Goal: Task Accomplishment & Management: Use online tool/utility

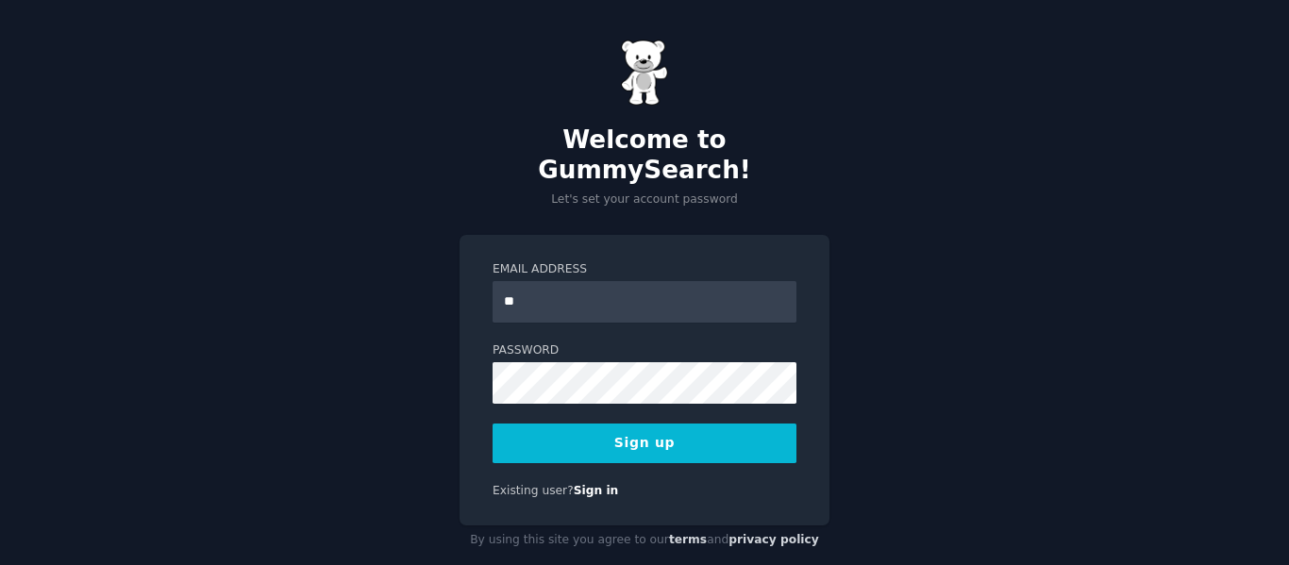
type input "**********"
click at [641, 424] on button "Sign up" at bounding box center [645, 444] width 304 height 40
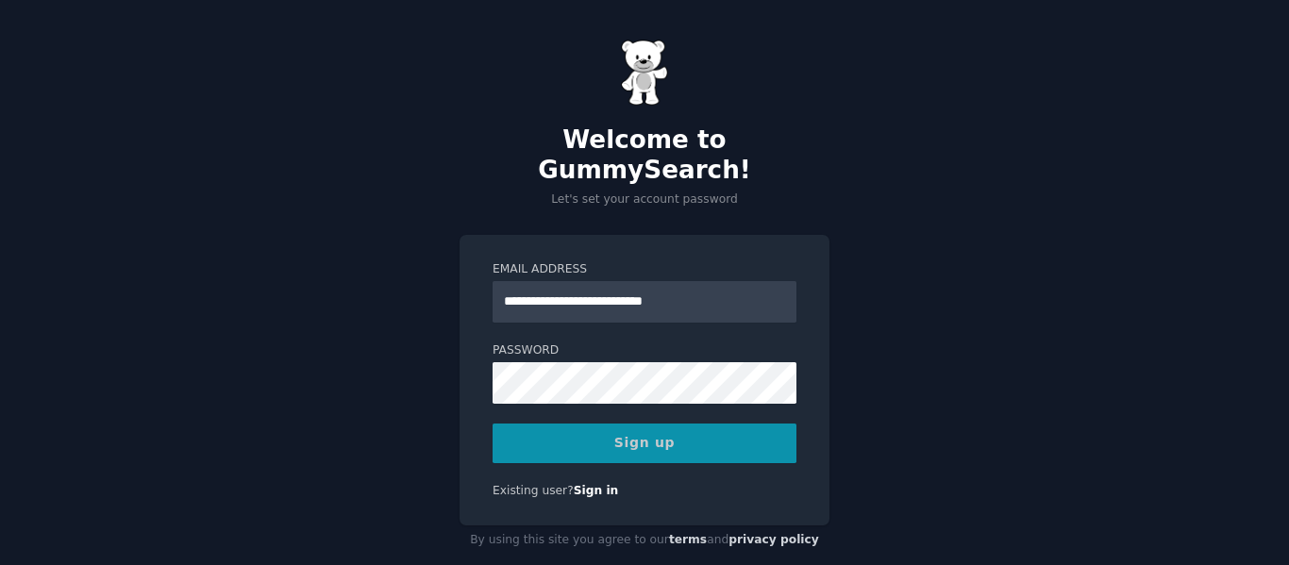
click at [651, 424] on div "Sign up" at bounding box center [645, 444] width 304 height 40
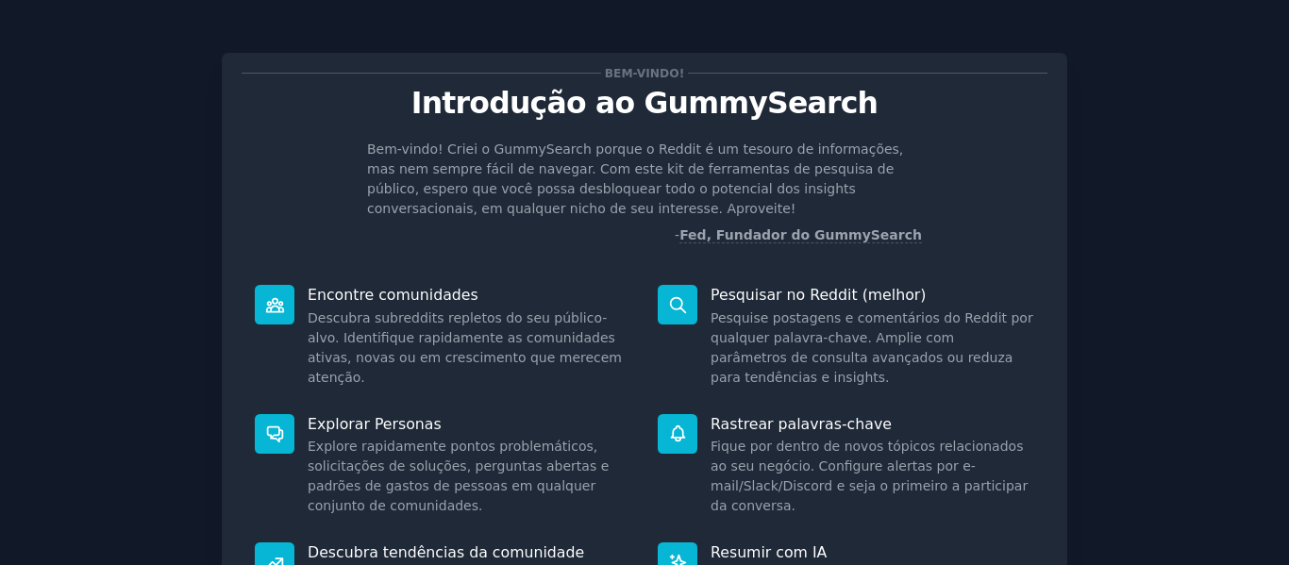
click at [1139, 240] on div "Bem-vindo! Introdução ao GummySearch Bem-vindo! Criei o GummySearch porque o Re…" at bounding box center [644, 409] width 1237 height 766
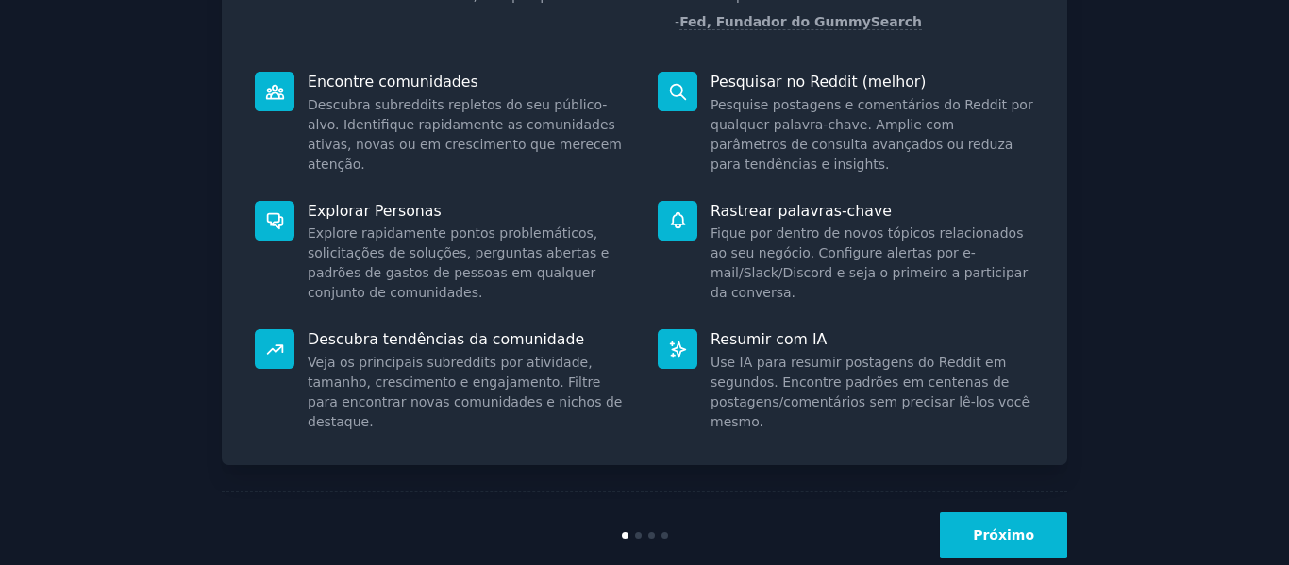
scroll to position [216, 0]
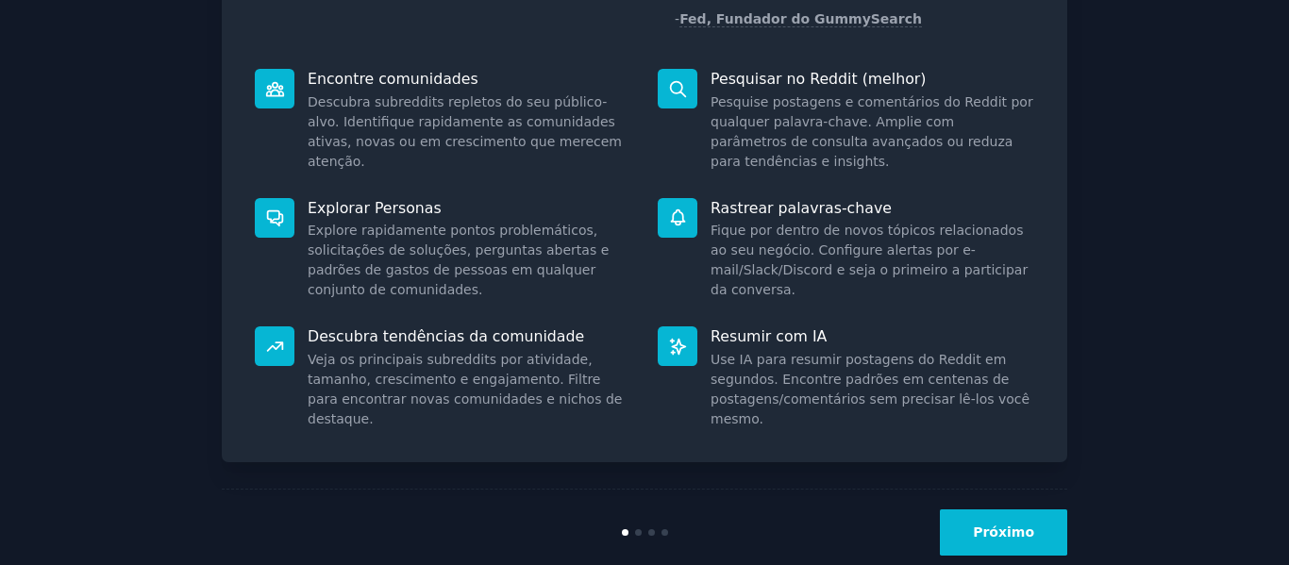
click at [999, 533] on font "Próximo" at bounding box center [1003, 532] width 61 height 15
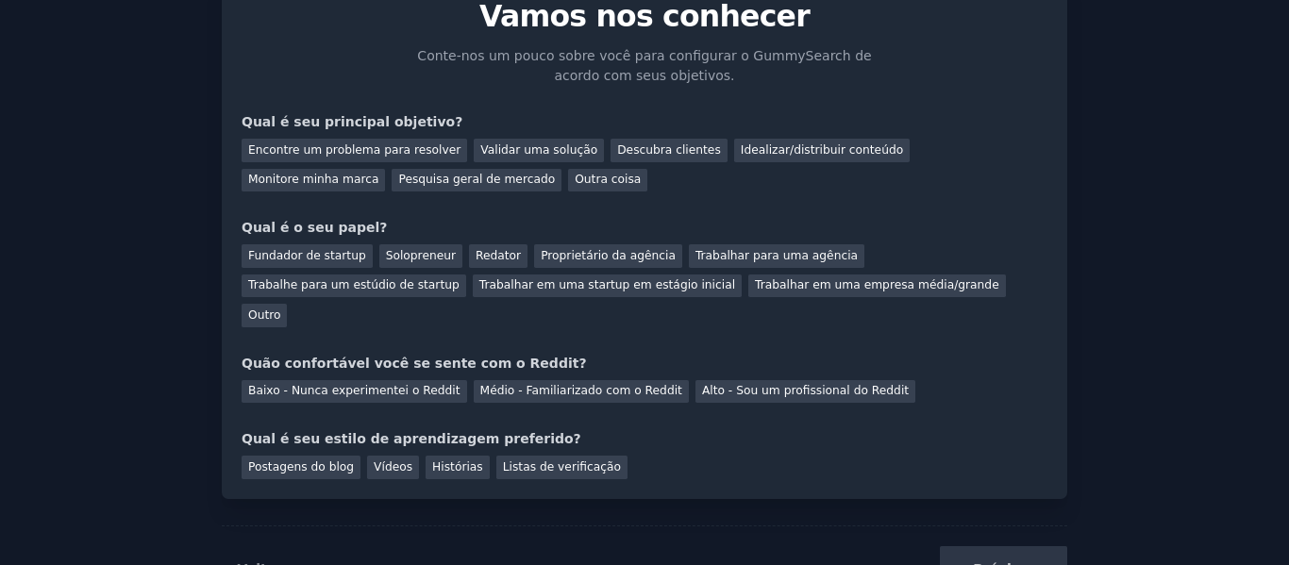
scroll to position [93, 0]
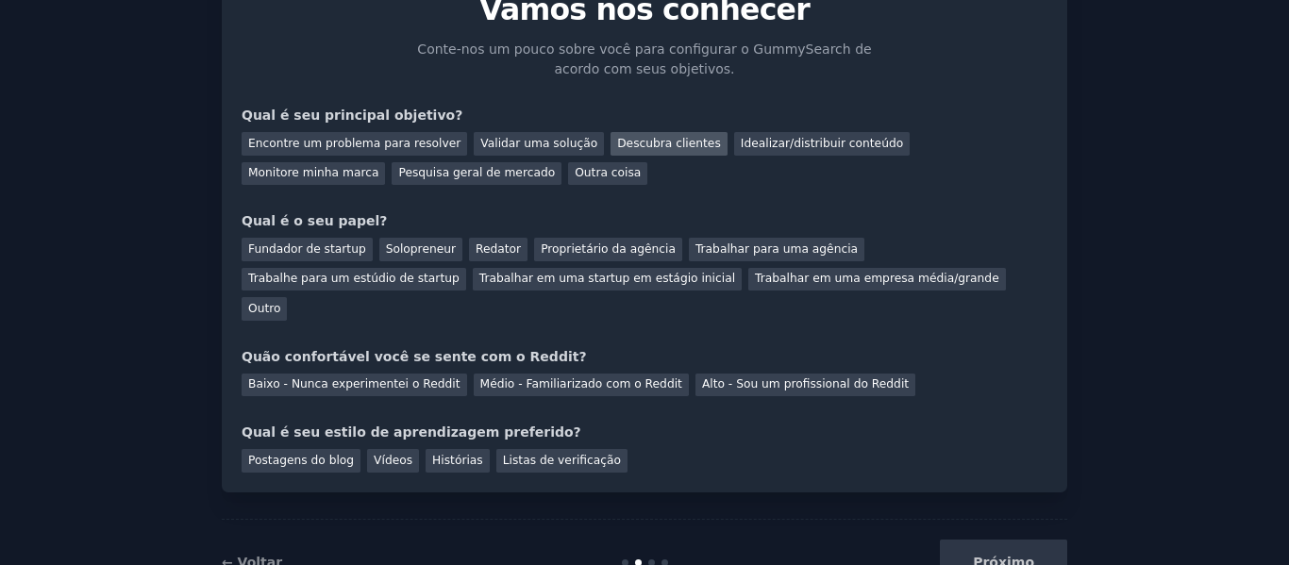
click at [617, 142] on font "Descubra clientes" at bounding box center [669, 143] width 104 height 13
click at [398, 172] on font "Pesquisa geral de mercado" at bounding box center [476, 172] width 157 height 13
click at [617, 143] on font "Descubra clientes" at bounding box center [669, 143] width 104 height 13
click at [280, 302] on font "Outro" at bounding box center [264, 308] width 32 height 13
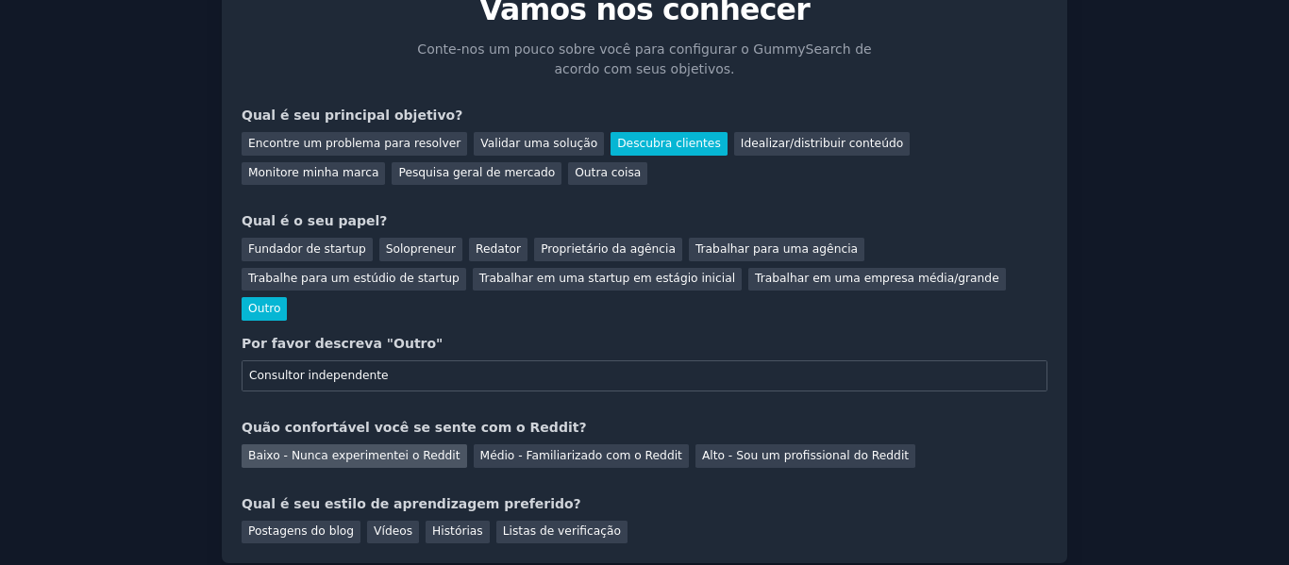
type input "Consultor independente"
click at [382, 449] on font "Baixo - Nunca experimentei o Reddit" at bounding box center [354, 455] width 212 height 13
click at [382, 525] on font "Vídeos" at bounding box center [393, 531] width 39 height 13
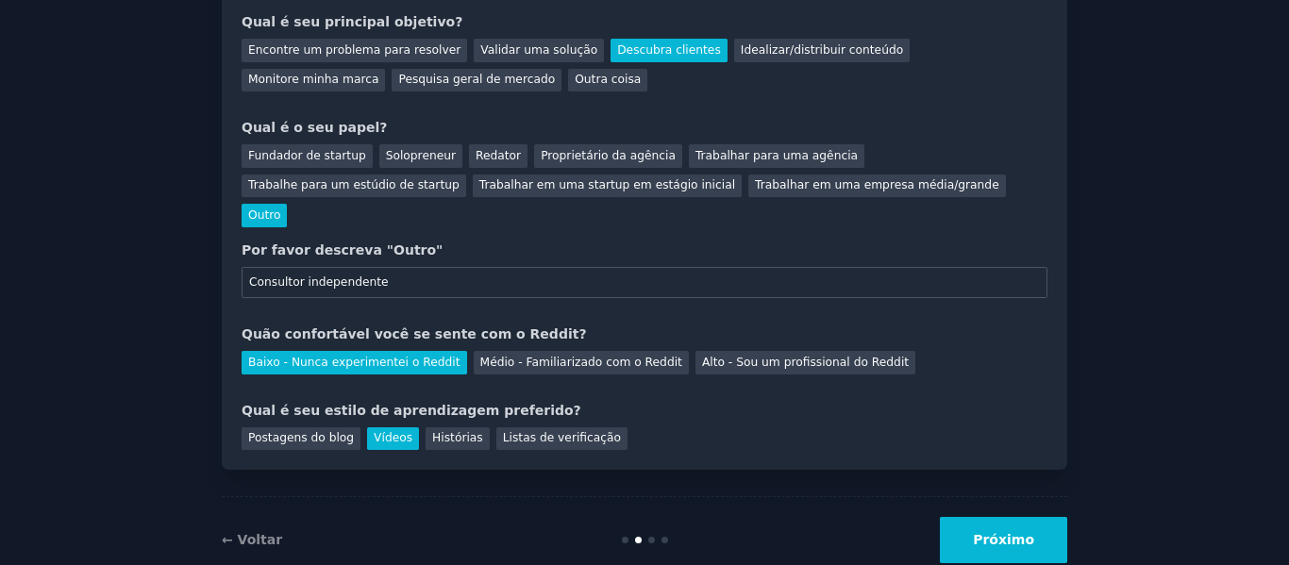
scroll to position [202, 0]
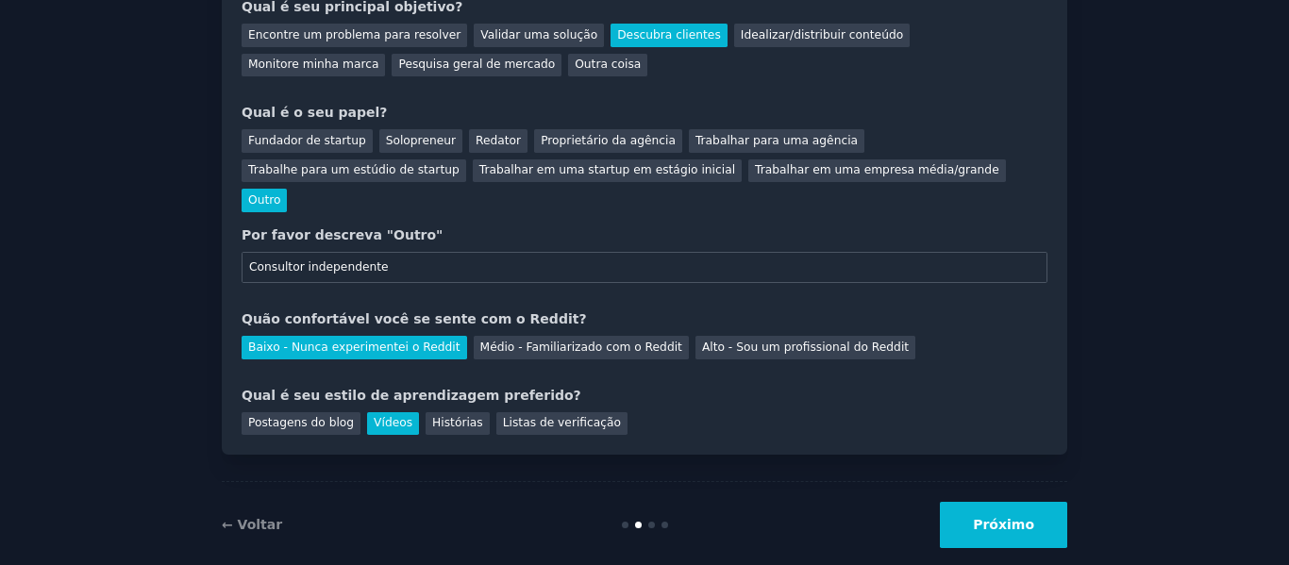
click at [1018, 503] on button "Próximo" at bounding box center [1003, 525] width 127 height 46
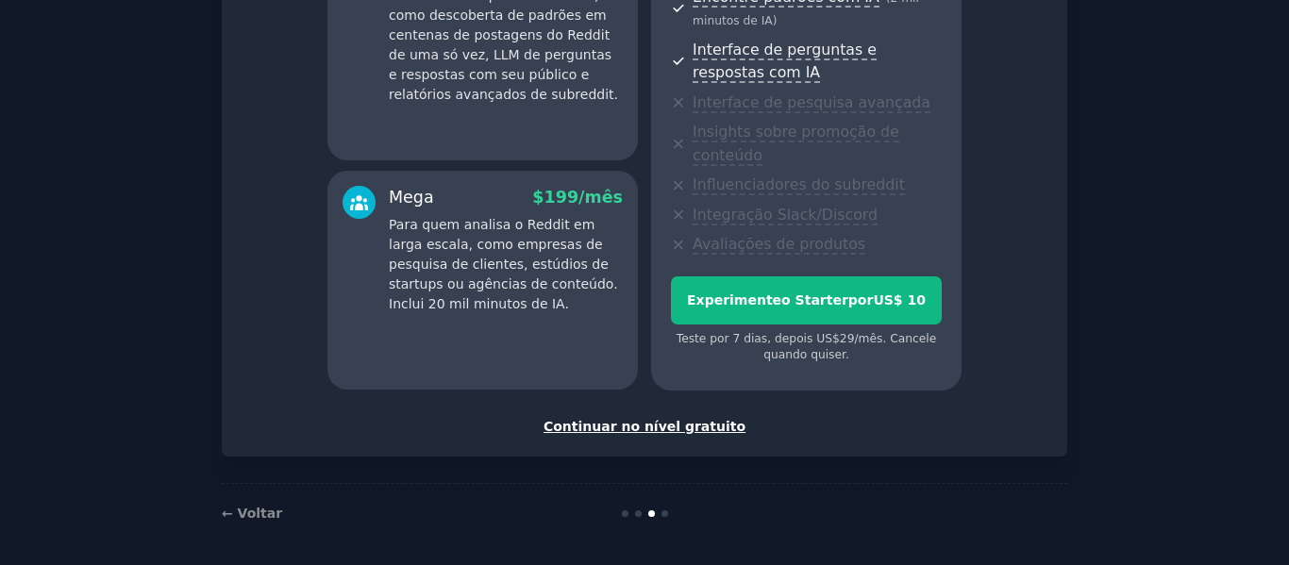
scroll to position [463, 0]
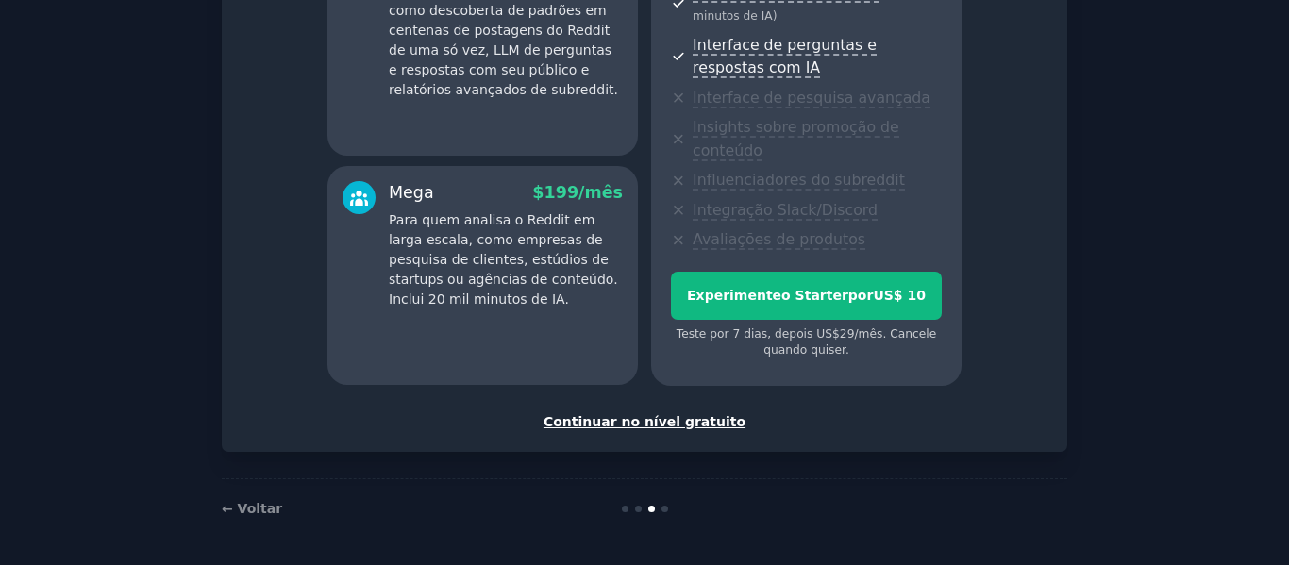
click at [648, 419] on font "Continuar no nível gratuito" at bounding box center [645, 421] width 202 height 15
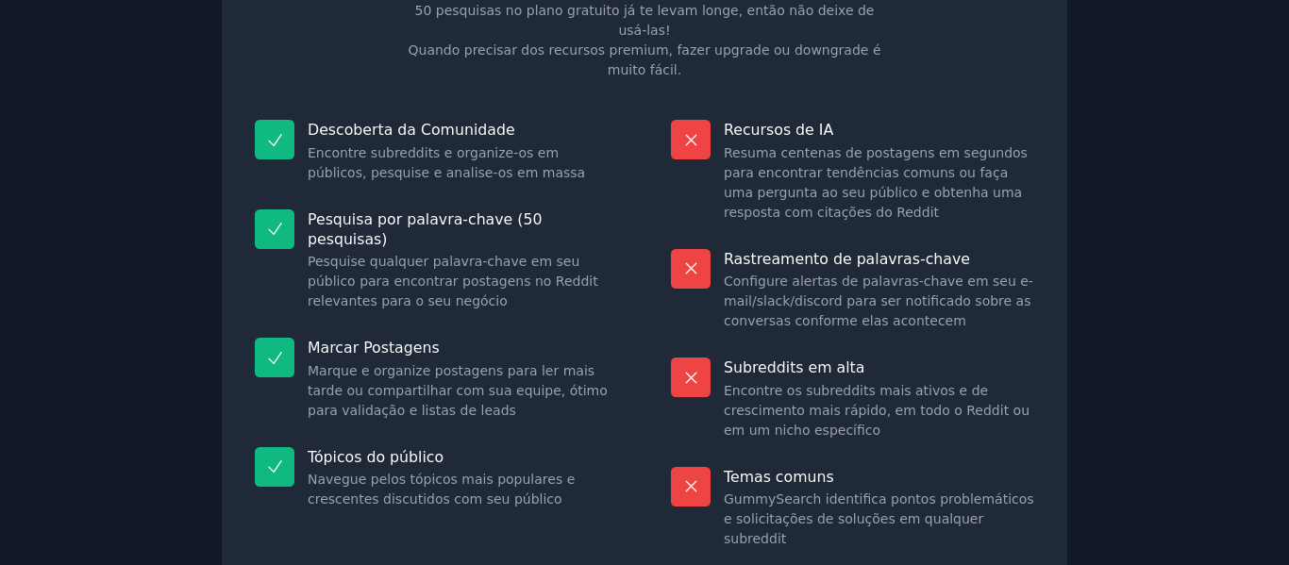
scroll to position [249, 0]
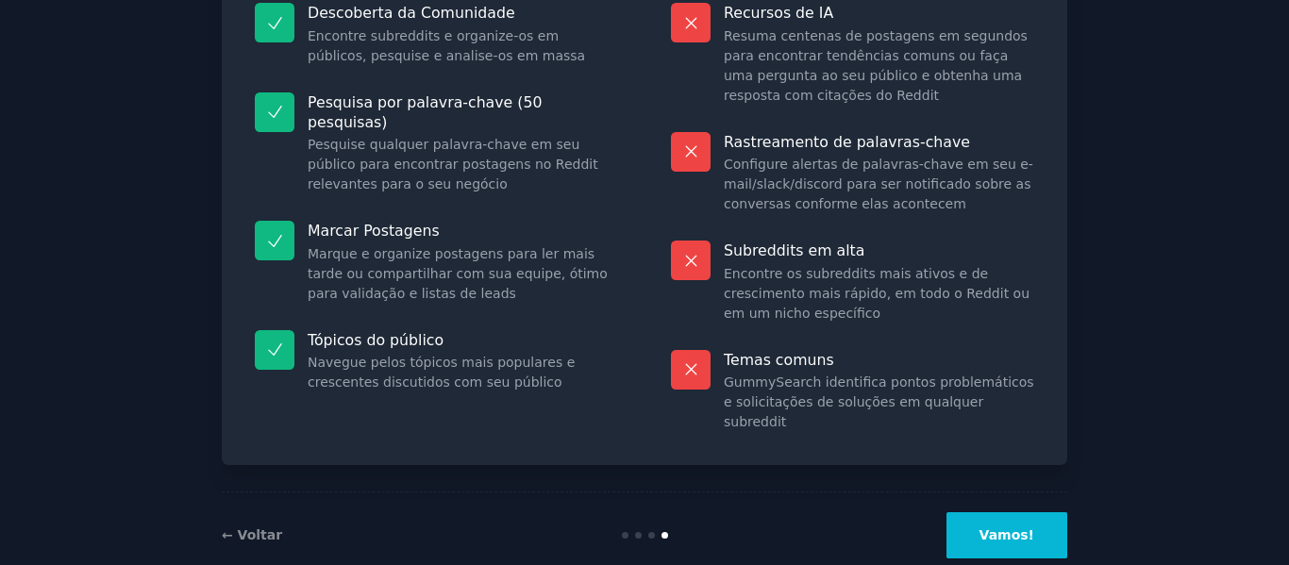
click at [1005, 528] on font "Vamos!" at bounding box center [1007, 535] width 55 height 15
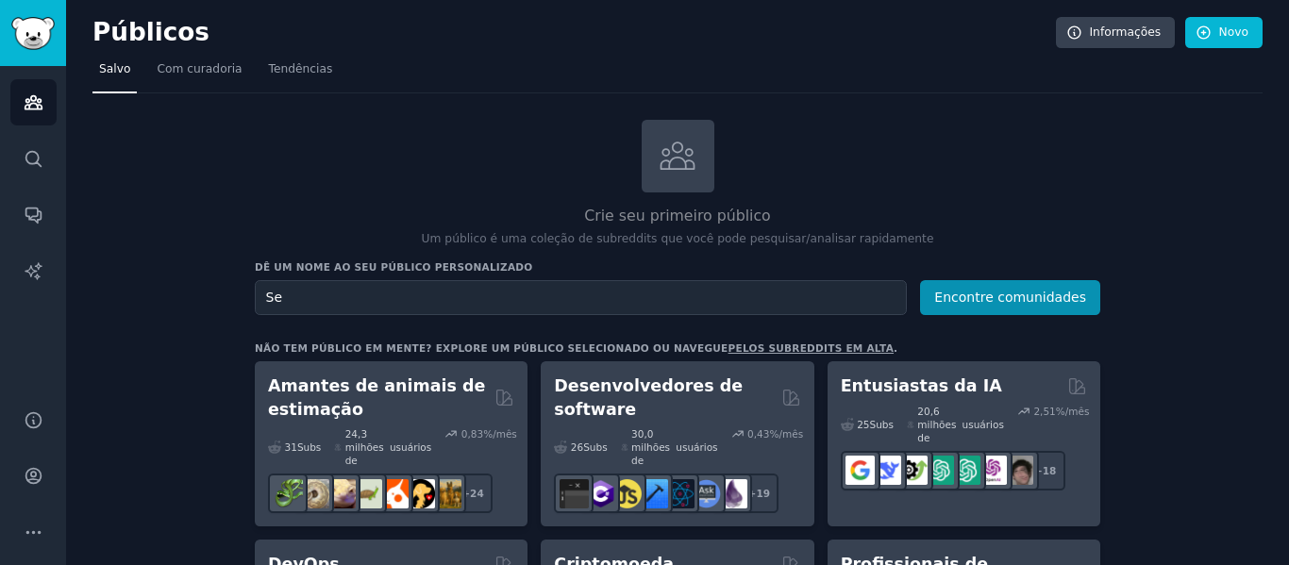
click at [563, 292] on input "Se" at bounding box center [581, 297] width 652 height 35
click at [998, 300] on font "Encontre comunidades" at bounding box center [1011, 297] width 152 height 15
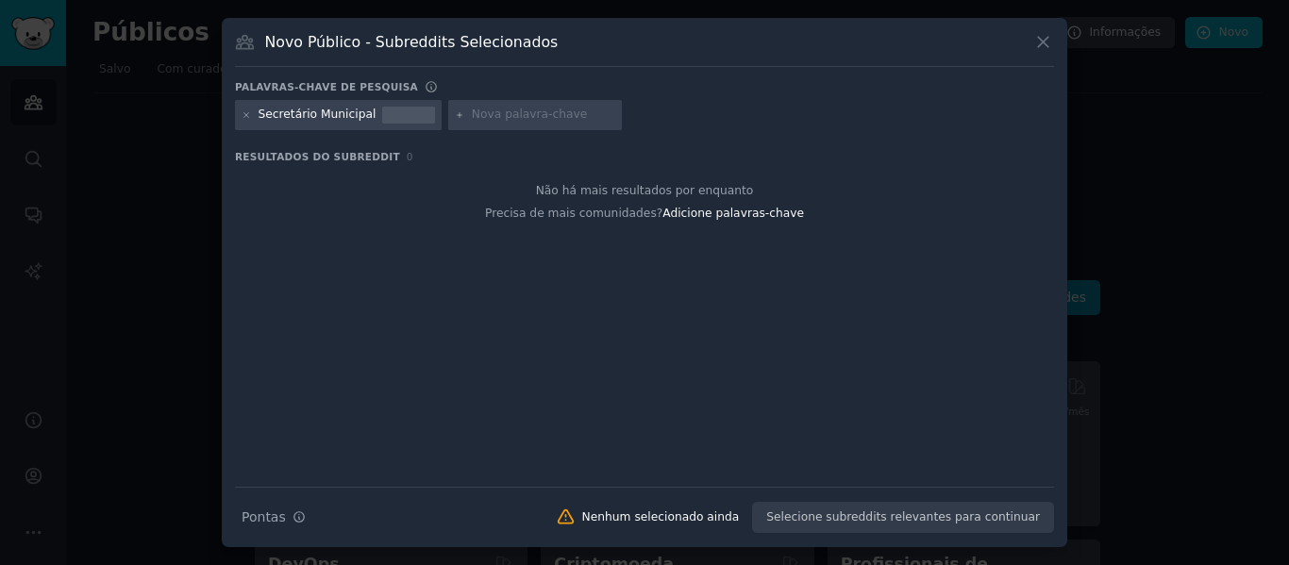
click at [1050, 39] on icon at bounding box center [1044, 42] width 20 height 20
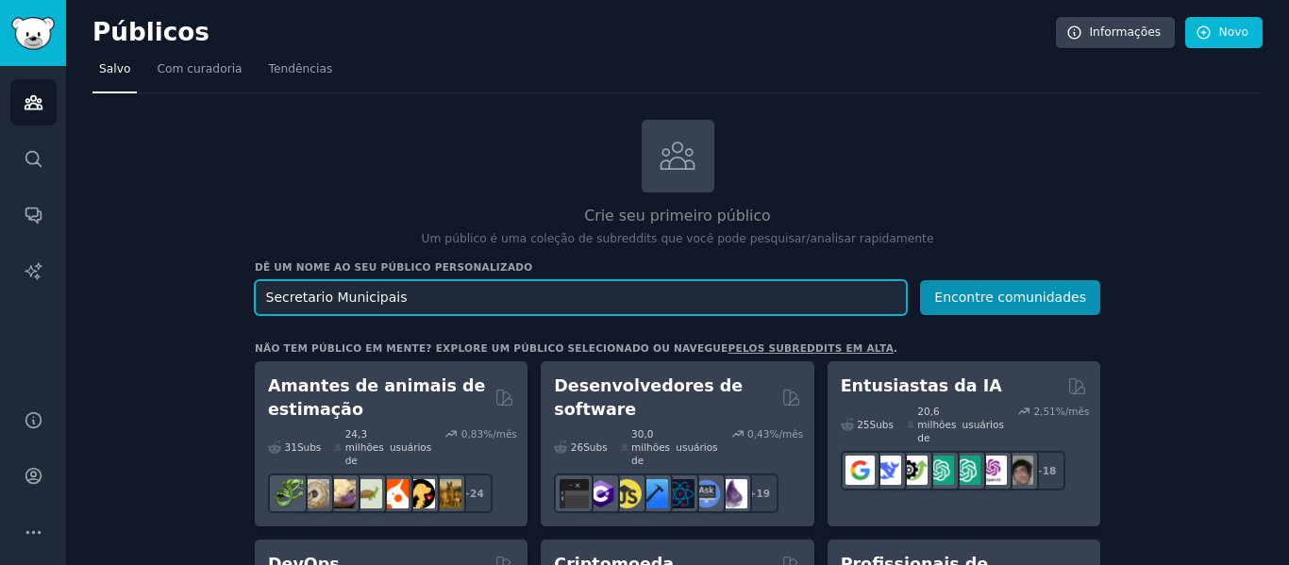
drag, startPoint x: 405, startPoint y: 302, endPoint x: 246, endPoint y: 303, distance: 158.6
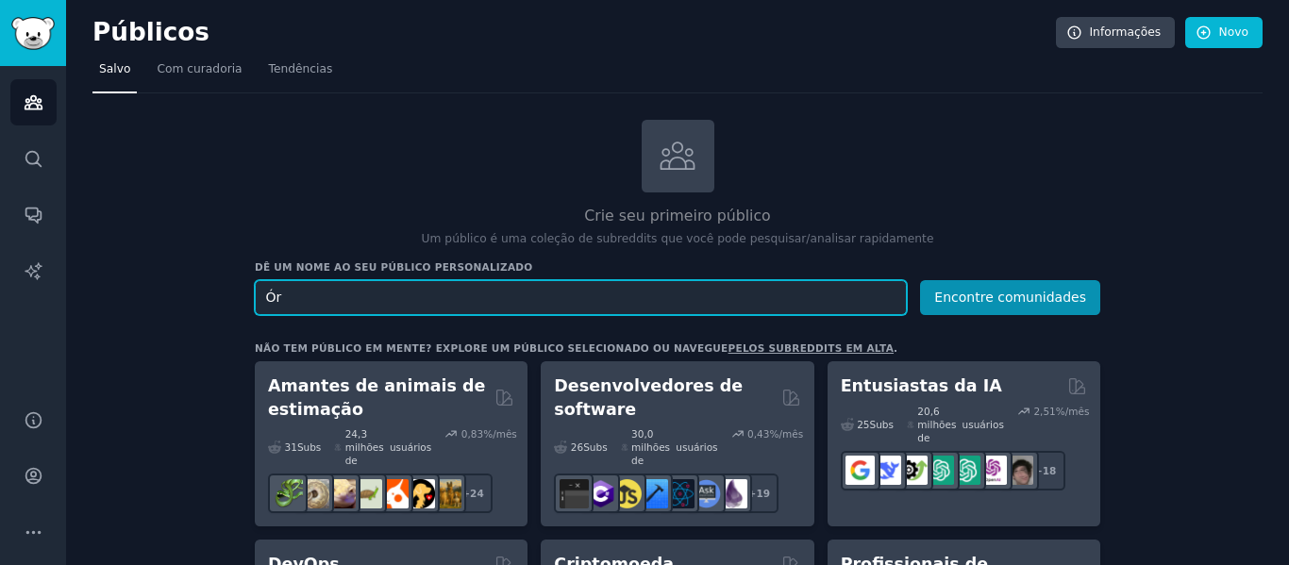
click at [284, 296] on input "Ór" at bounding box center [581, 297] width 652 height 35
type input "Órgãos Públicos"
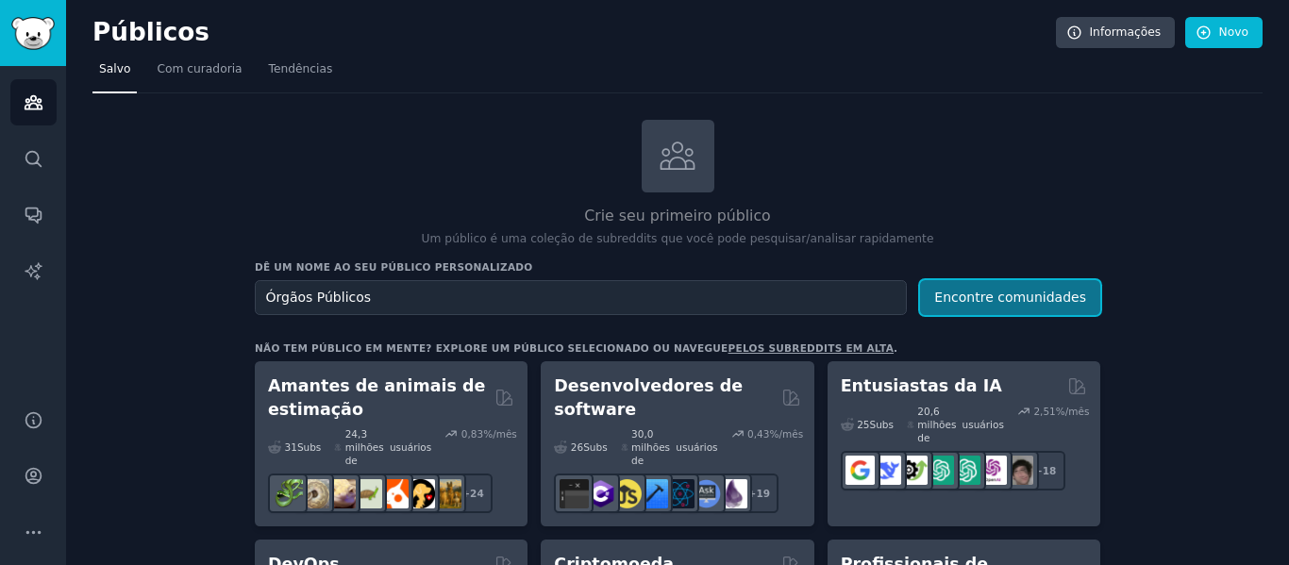
click at [989, 290] on font "Encontre comunidades" at bounding box center [1011, 297] width 152 height 15
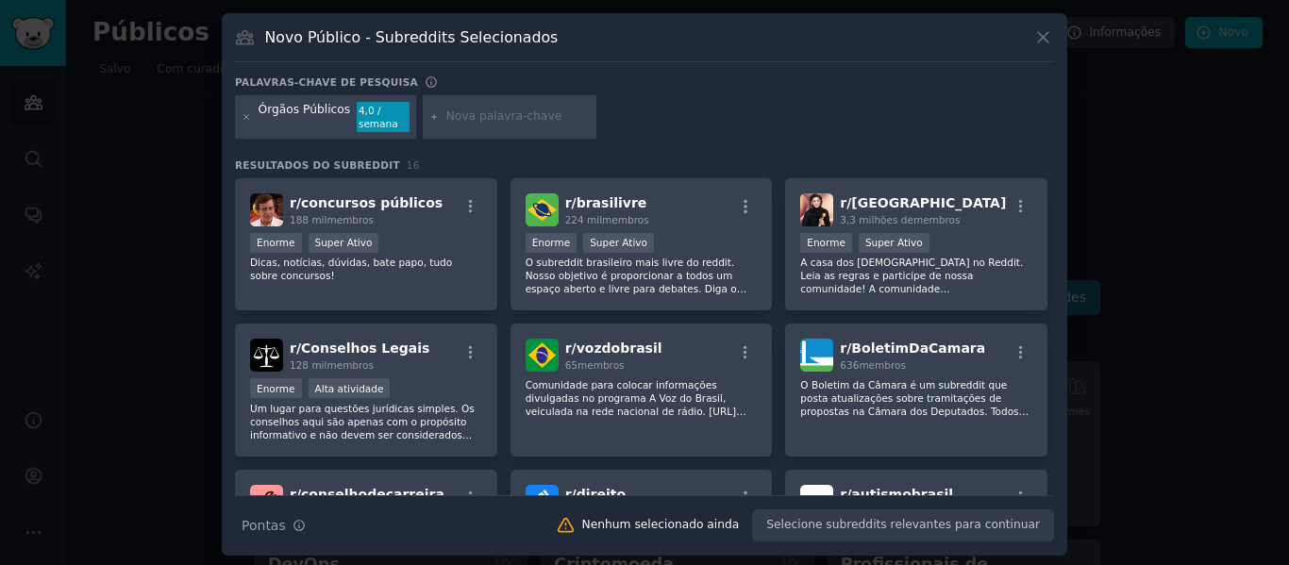
scroll to position [4, 0]
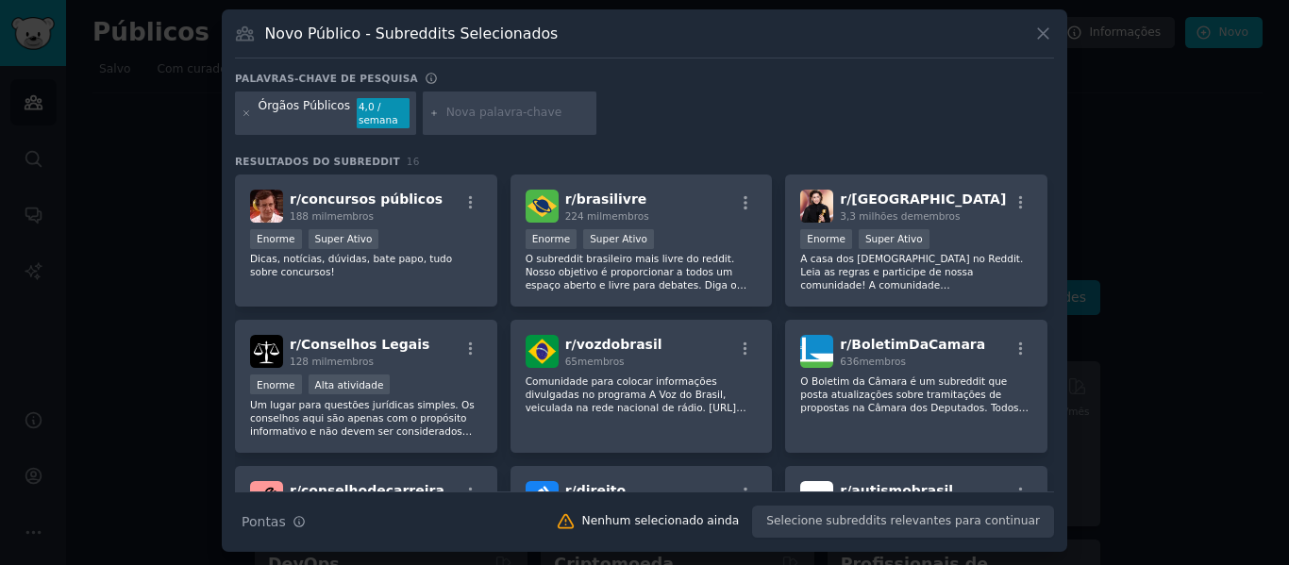
click at [1141, 281] on div at bounding box center [644, 282] width 1289 height 565
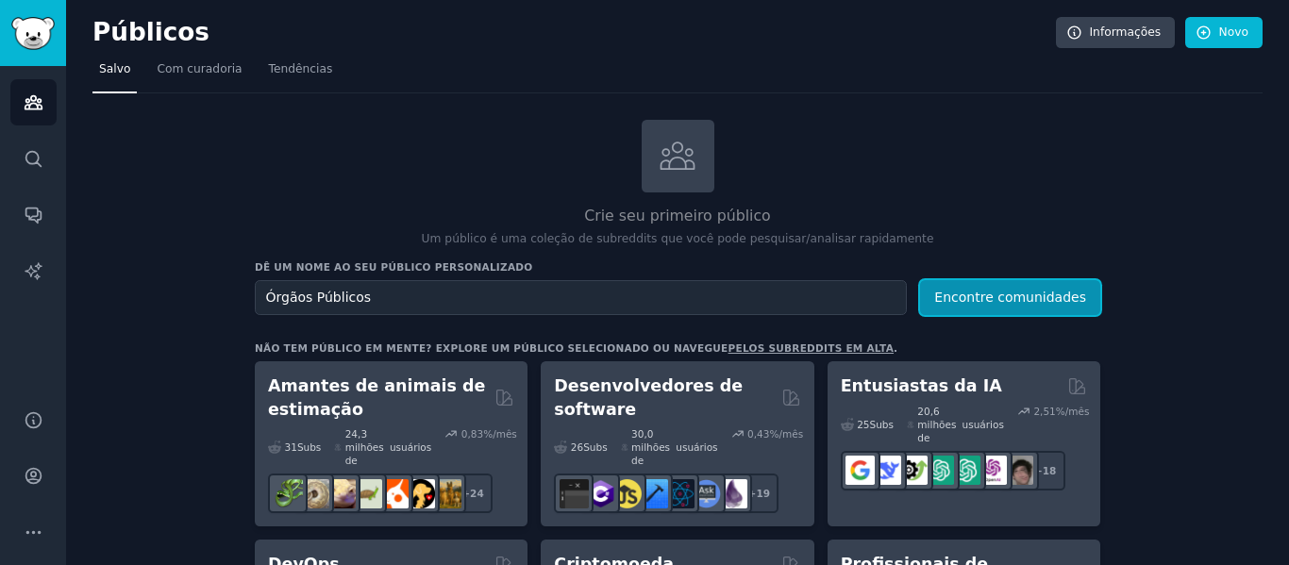
scroll to position [38, 0]
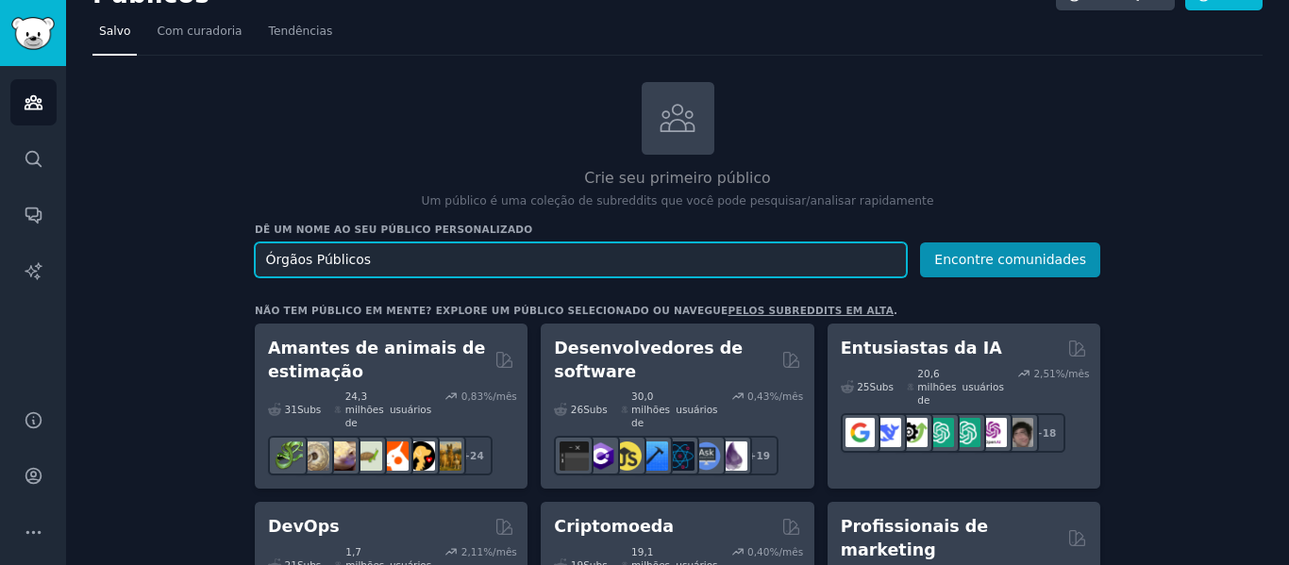
drag, startPoint x: 391, startPoint y: 255, endPoint x: 222, endPoint y: 260, distance: 169.0
type input "Mercado Livre de Energia"
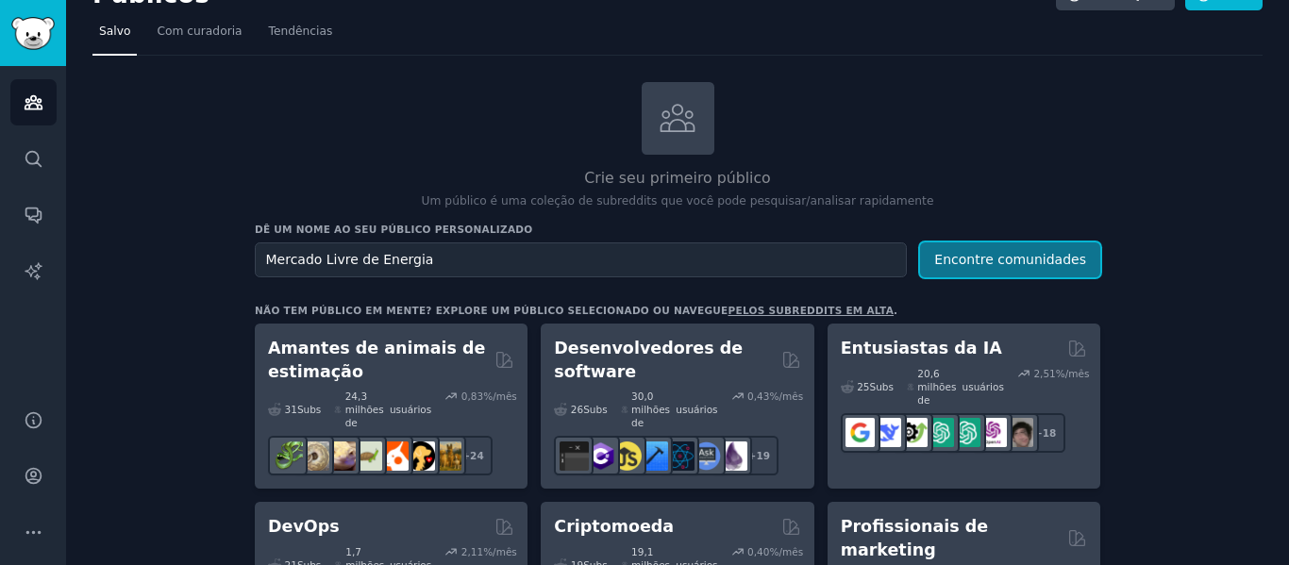
click at [986, 261] on font "Encontre comunidades" at bounding box center [1011, 259] width 152 height 15
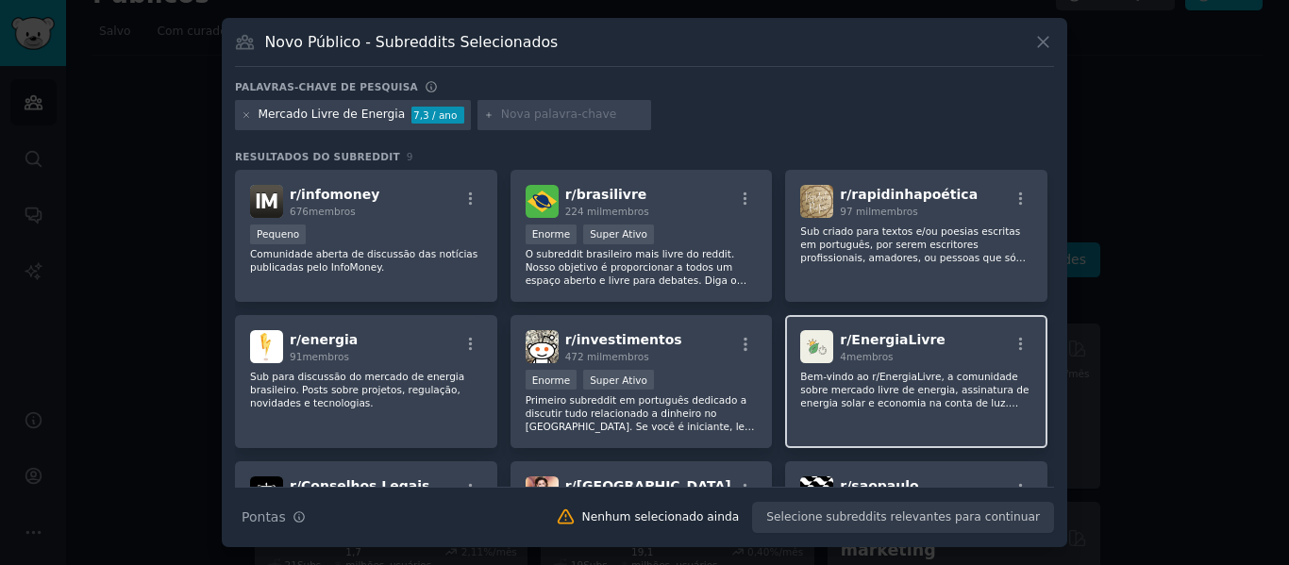
click at [973, 376] on font "Bem-vindo ao r/EnergiaLivre, a comunidade sobre mercado livre de energia, assin…" at bounding box center [915, 442] width 228 height 143
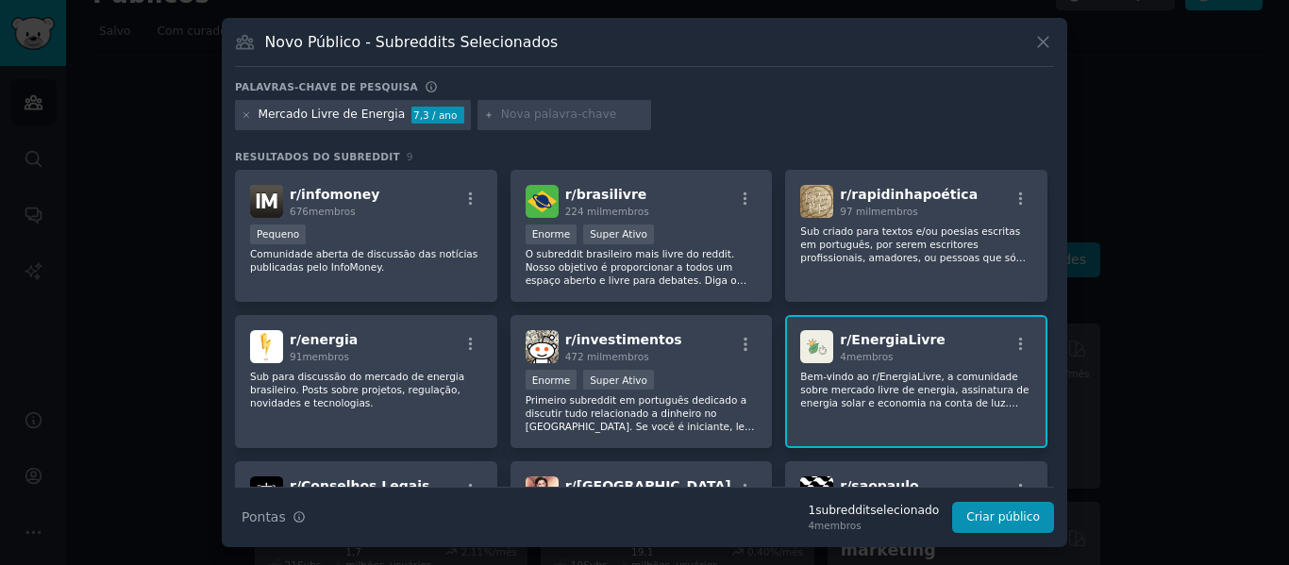
click at [1123, 433] on div at bounding box center [644, 282] width 1289 height 565
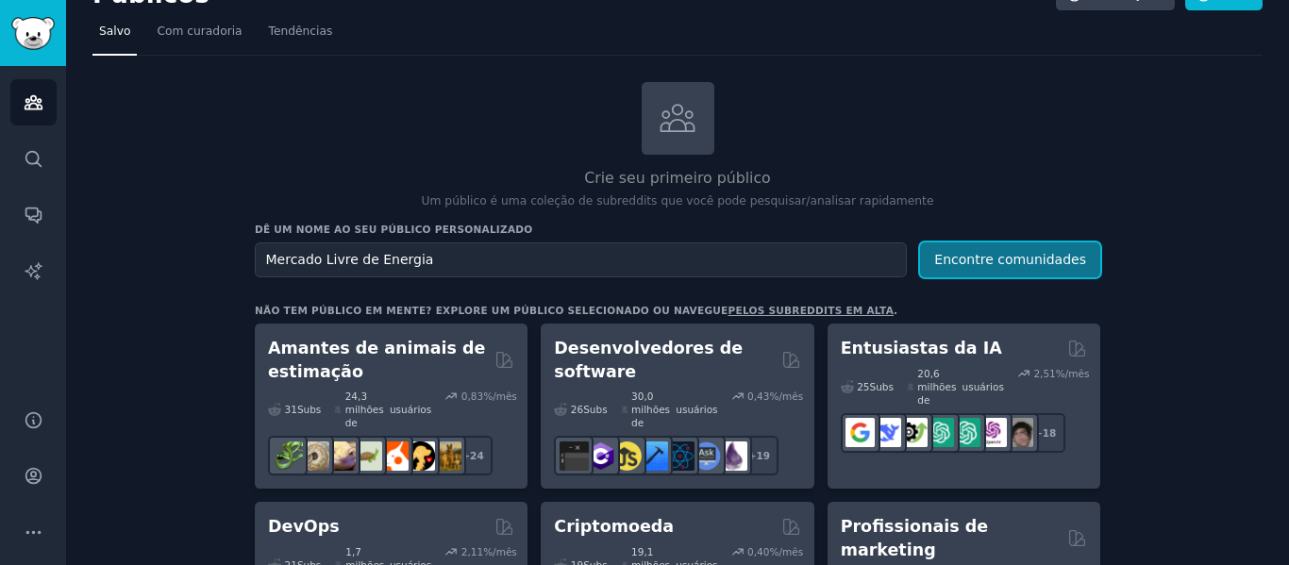
click at [1000, 257] on font "Encontre comunidades" at bounding box center [1011, 259] width 152 height 15
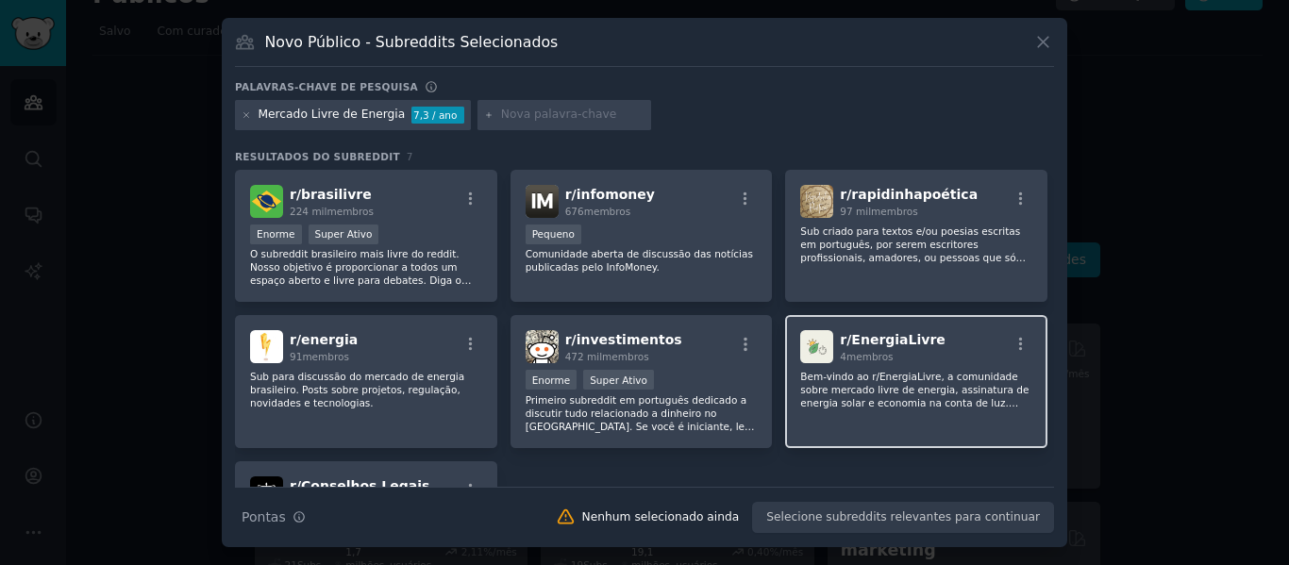
click at [952, 374] on font "Bem-vindo ao r/EnergiaLivre, a comunidade sobre mercado livre de energia, assin…" at bounding box center [915, 442] width 228 height 143
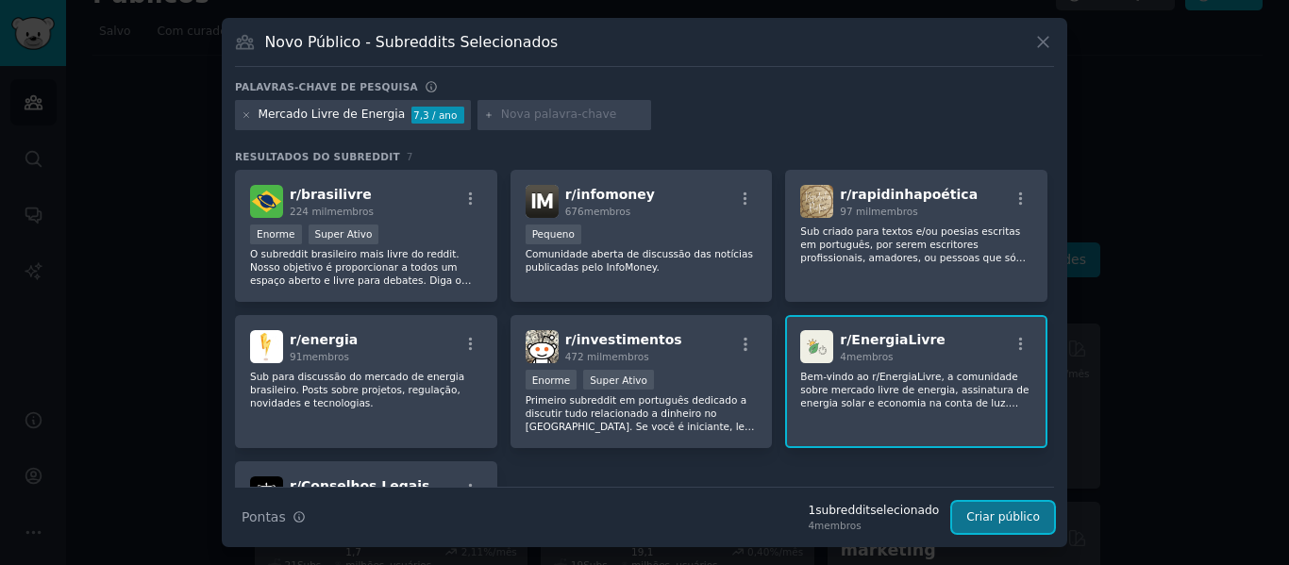
click at [996, 522] on font "Criar público" at bounding box center [1004, 517] width 74 height 13
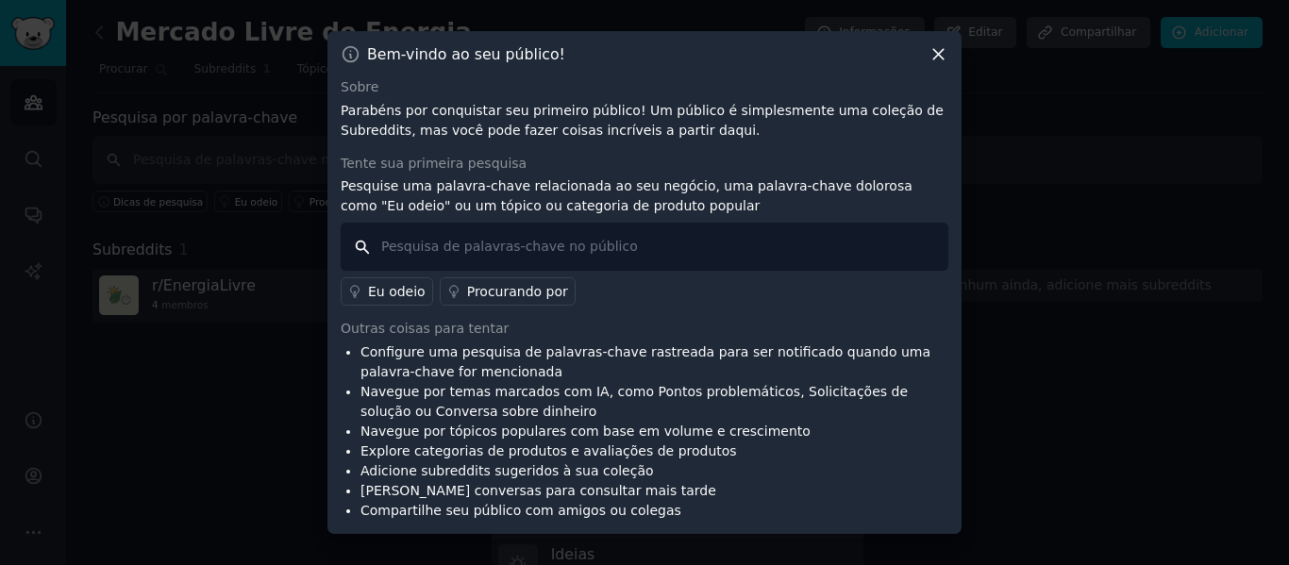
click at [742, 247] on input "text" at bounding box center [645, 247] width 608 height 48
type input "Órgãos Públicos"
click at [940, 321] on div "Outras coisas para tentar" at bounding box center [645, 329] width 608 height 20
click at [1056, 418] on div at bounding box center [644, 282] width 1289 height 565
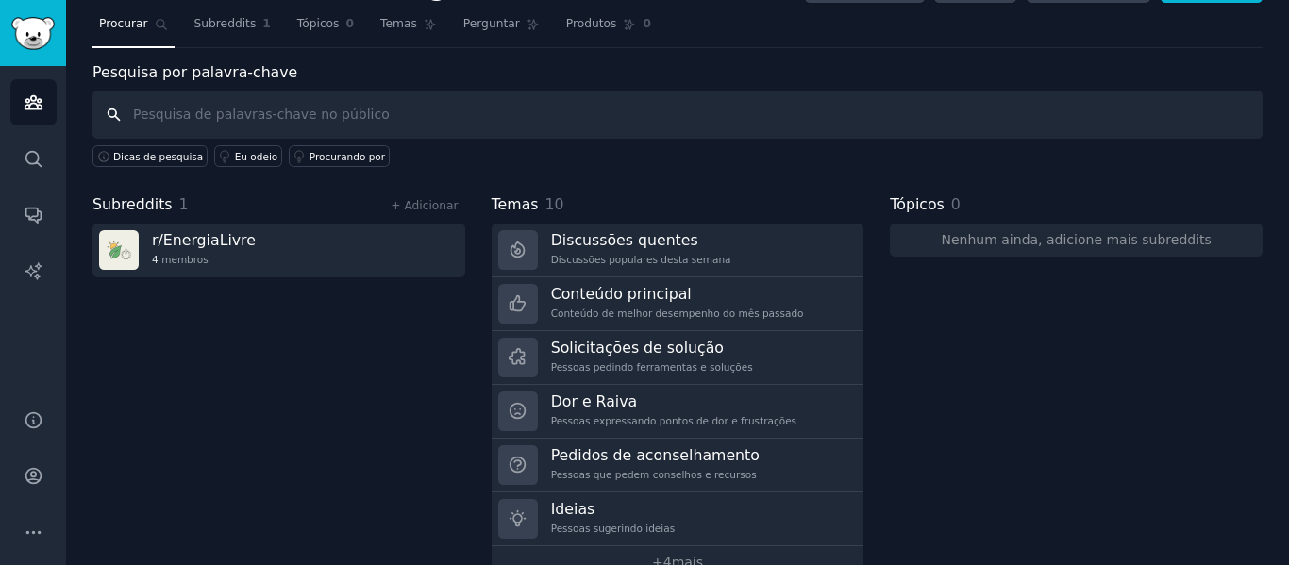
scroll to position [86, 0]
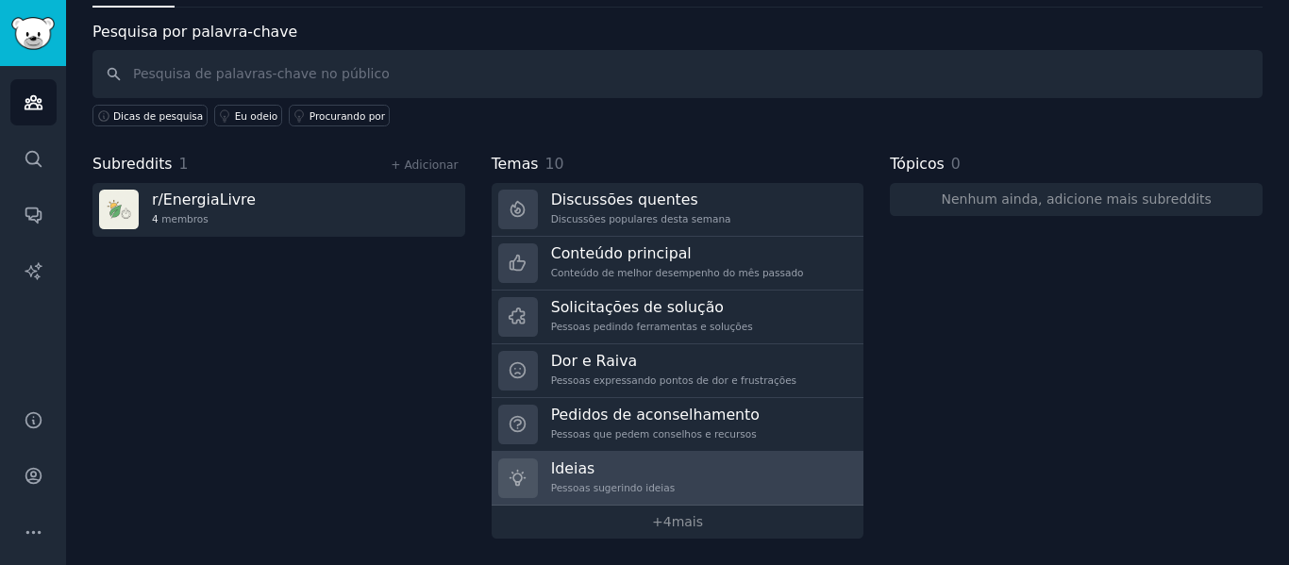
click at [662, 472] on h3 "Ideias" at bounding box center [613, 469] width 124 height 20
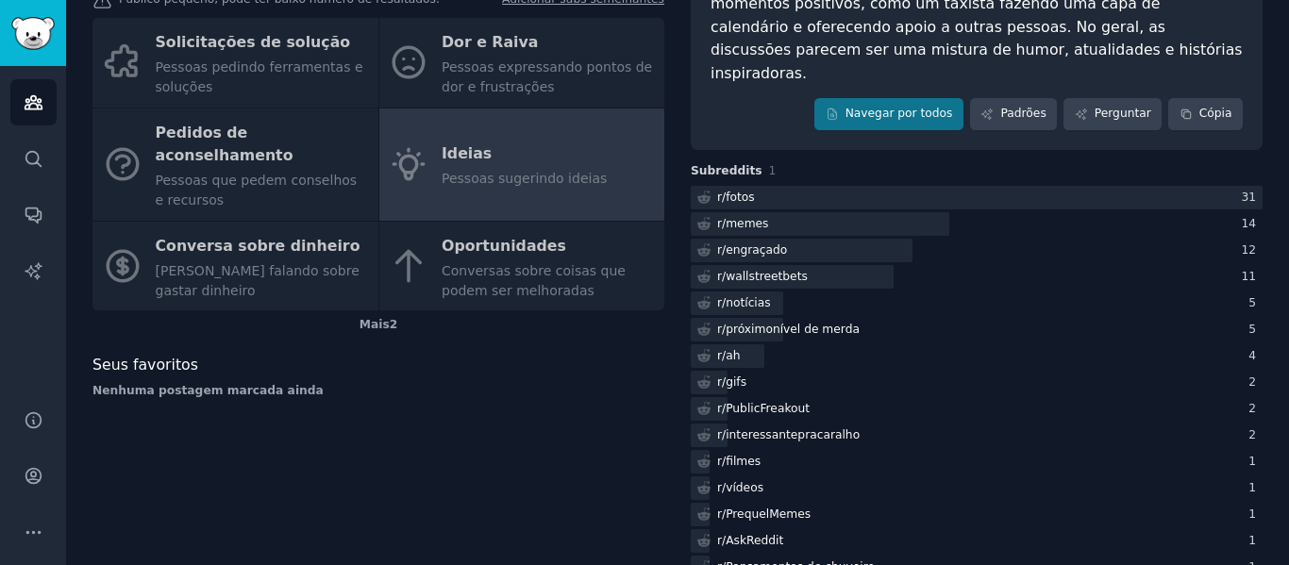
scroll to position [278, 0]
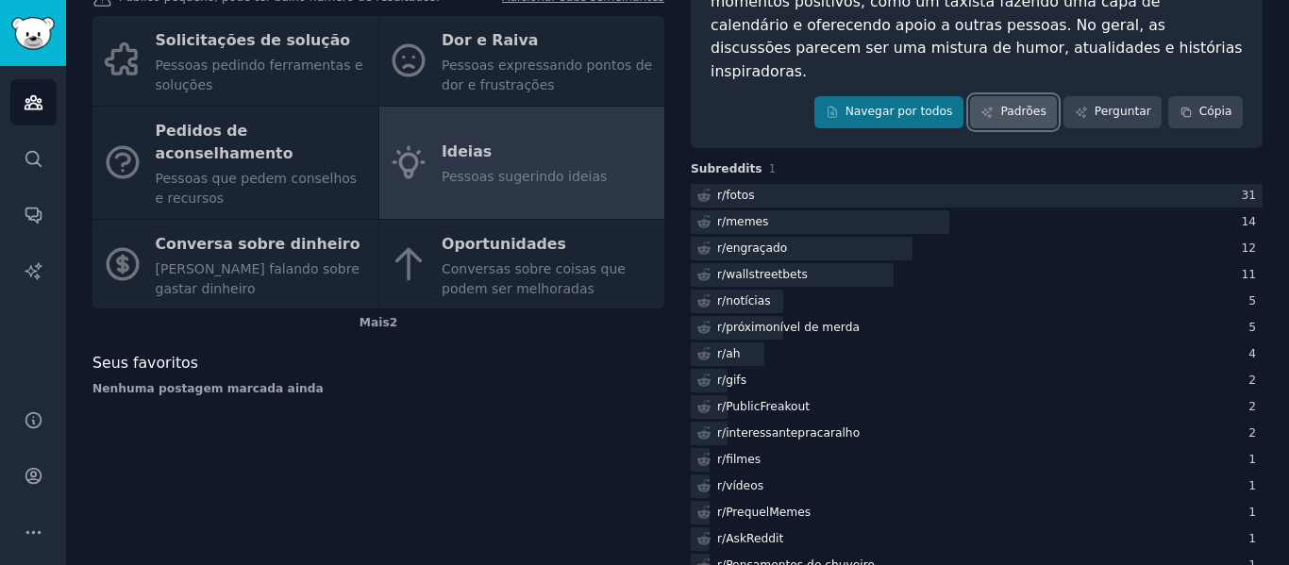
click at [1023, 105] on font "Padrões" at bounding box center [1023, 111] width 45 height 13
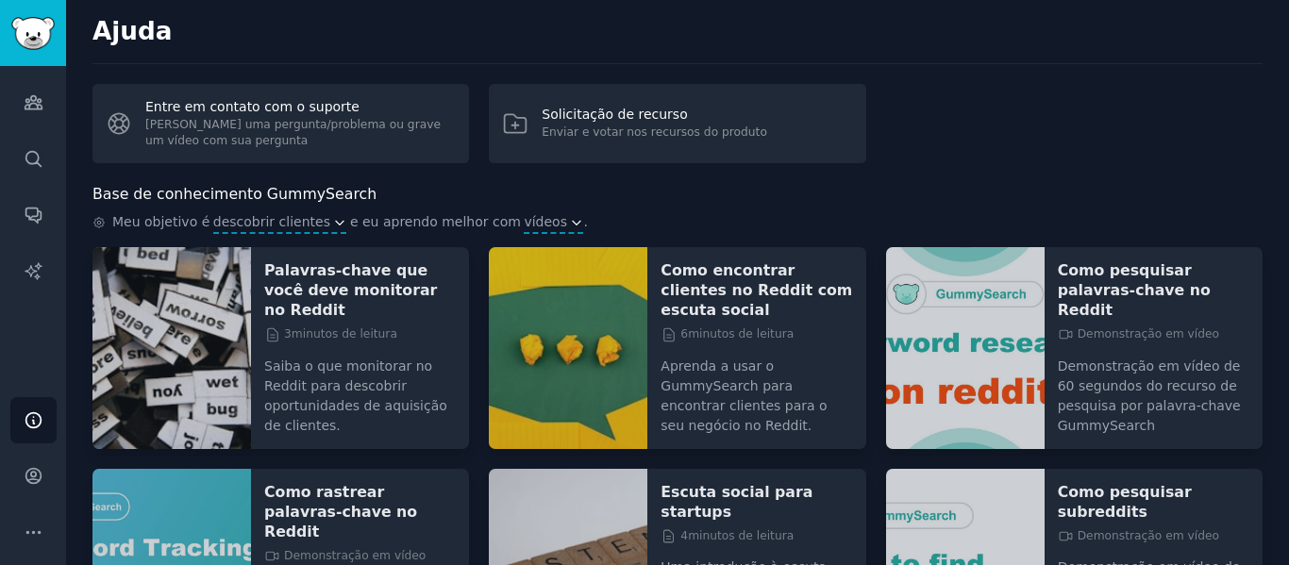
click at [798, 204] on div "Base de conhecimento GummySearch" at bounding box center [678, 195] width 1171 height 24
click at [740, 294] on font "Como encontrar clientes no Reddit com escuta social" at bounding box center [757, 290] width 192 height 58
